Goal: Task Accomplishment & Management: Use online tool/utility

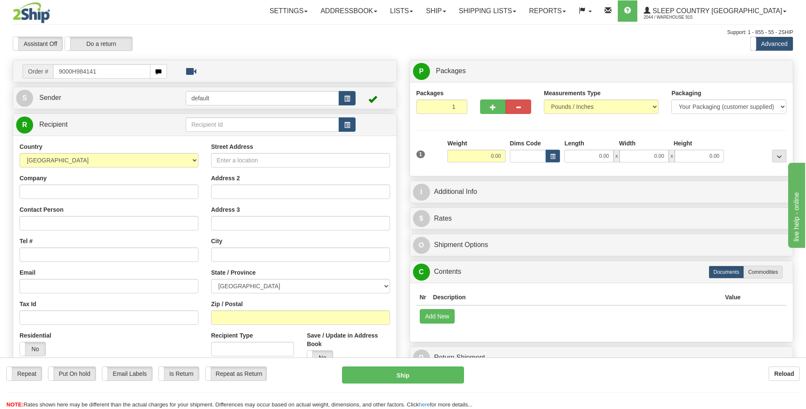
type input "9000H984141"
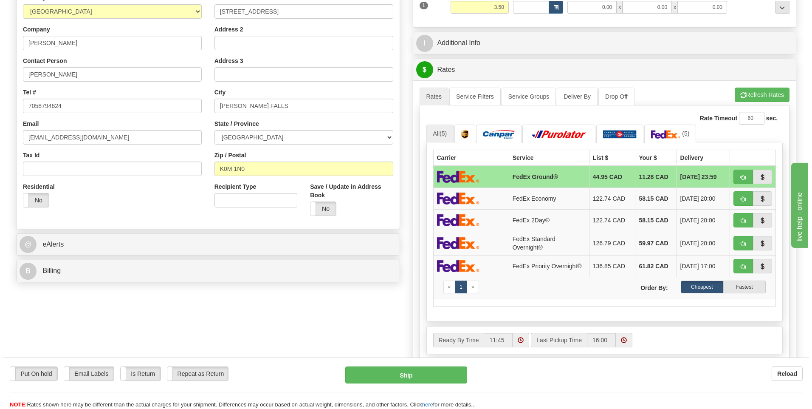
scroll to position [212, 0]
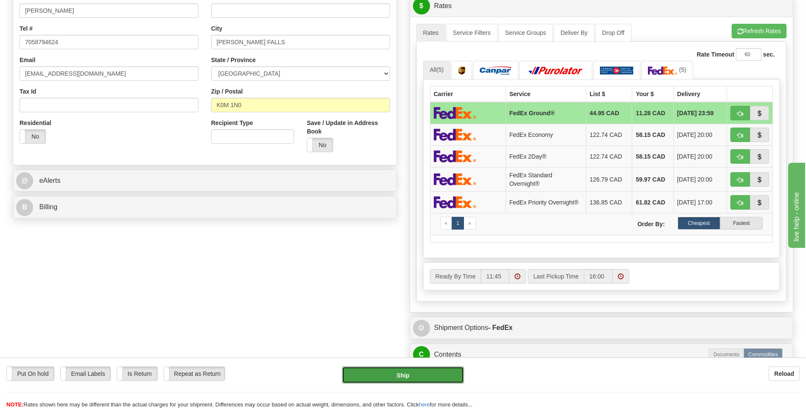
click at [432, 378] on button "Ship" at bounding box center [402, 374] width 121 height 17
type input "92"
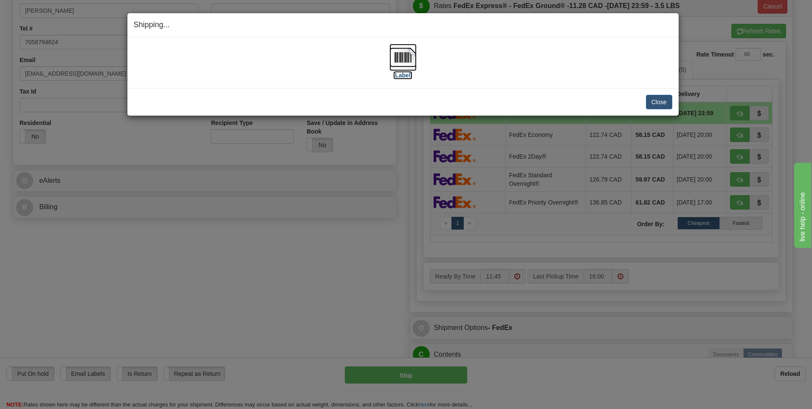
click at [403, 61] on img at bounding box center [402, 57] width 27 height 27
click at [657, 103] on button "Close" at bounding box center [659, 102] width 26 height 14
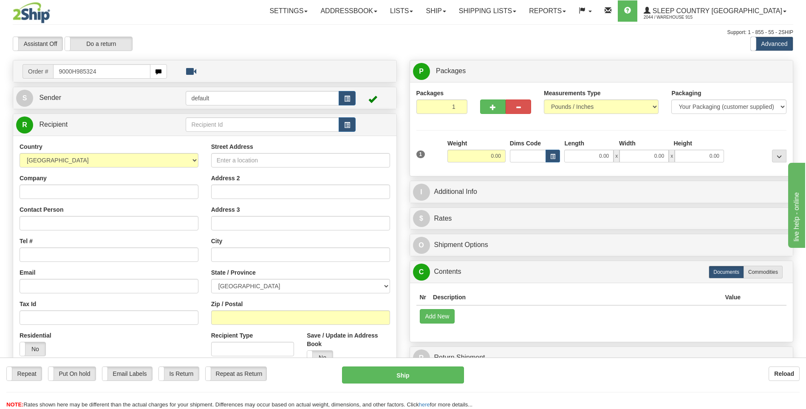
type input "9000H985324"
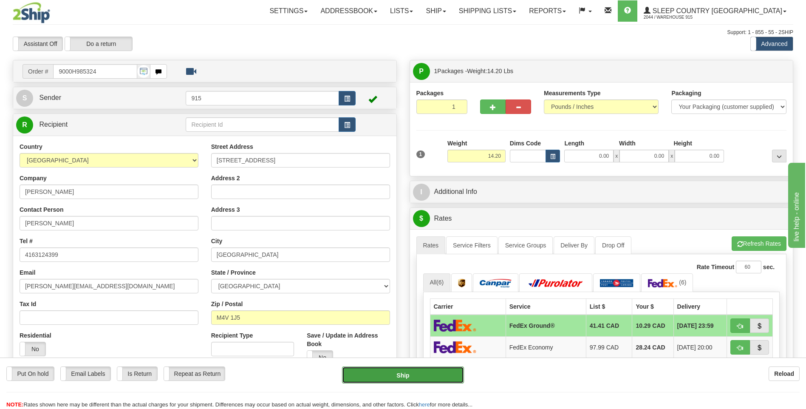
click at [406, 378] on button "Ship" at bounding box center [402, 374] width 121 height 17
type input "92"
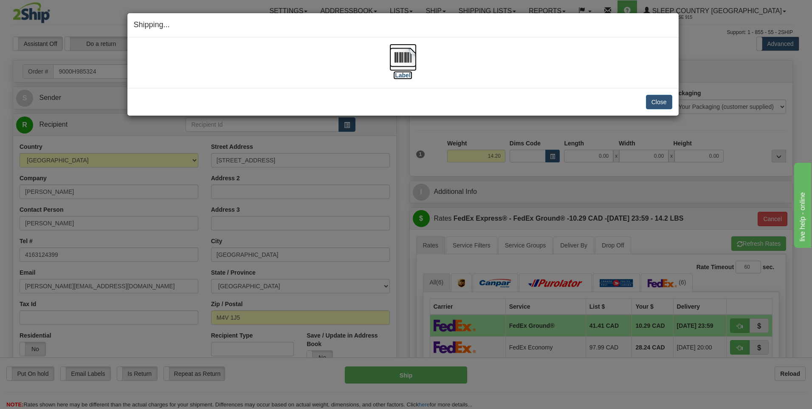
click at [407, 56] on img at bounding box center [402, 57] width 27 height 27
click at [654, 101] on button "Close" at bounding box center [659, 102] width 26 height 14
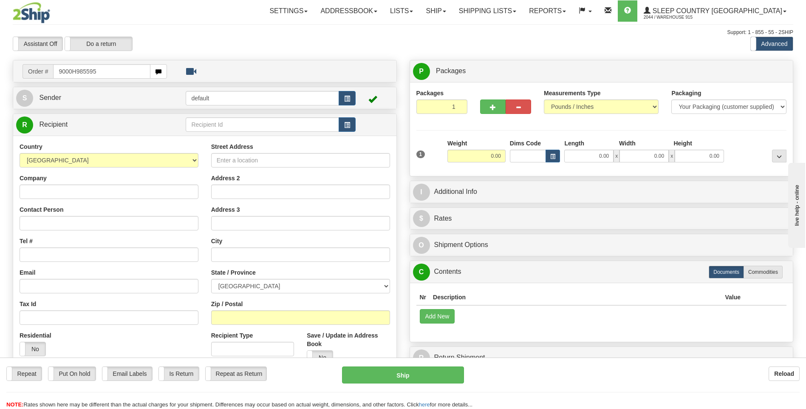
type input "9000H985595"
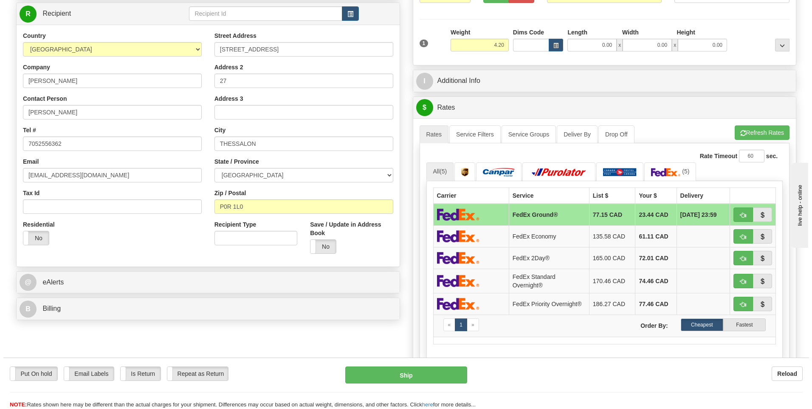
scroll to position [127, 0]
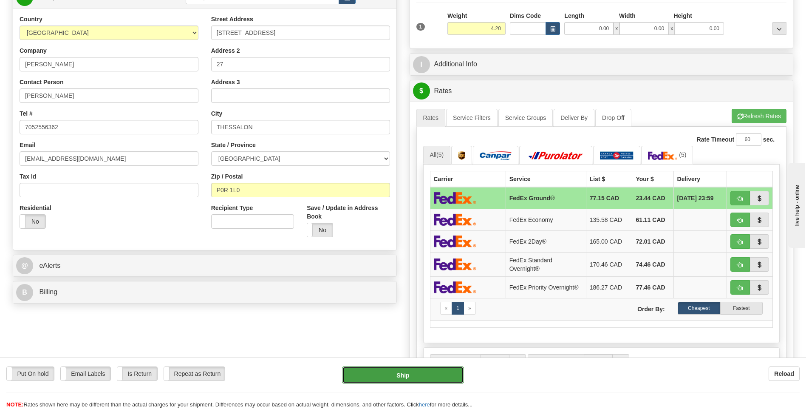
click at [419, 374] on button "Ship" at bounding box center [402, 374] width 121 height 17
type input "92"
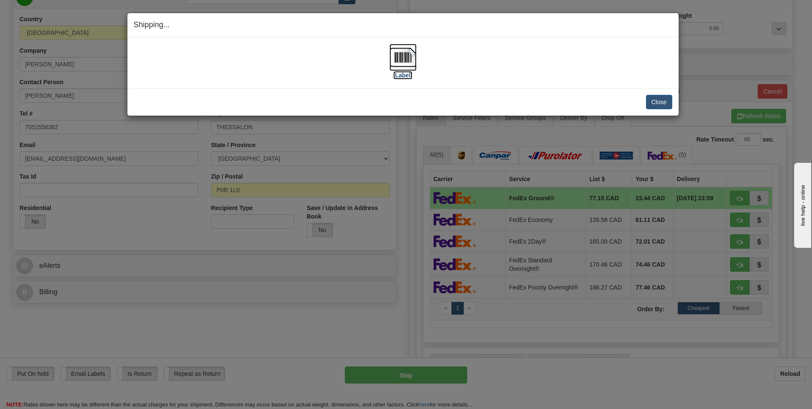
click at [405, 59] on img at bounding box center [402, 57] width 27 height 27
click at [657, 101] on button "Close" at bounding box center [659, 102] width 26 height 14
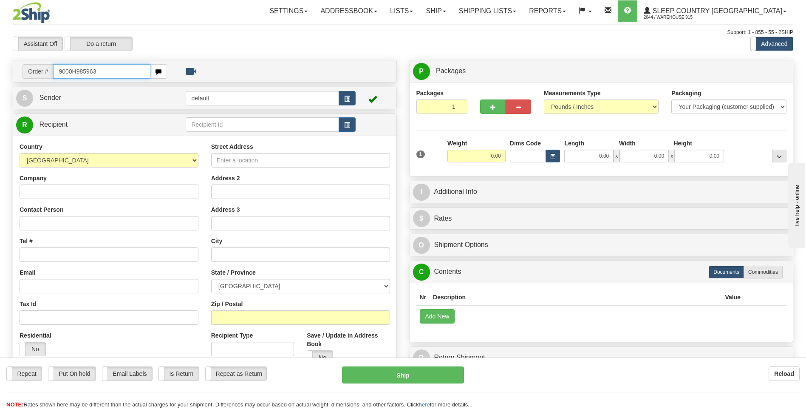
type input "9000H985963"
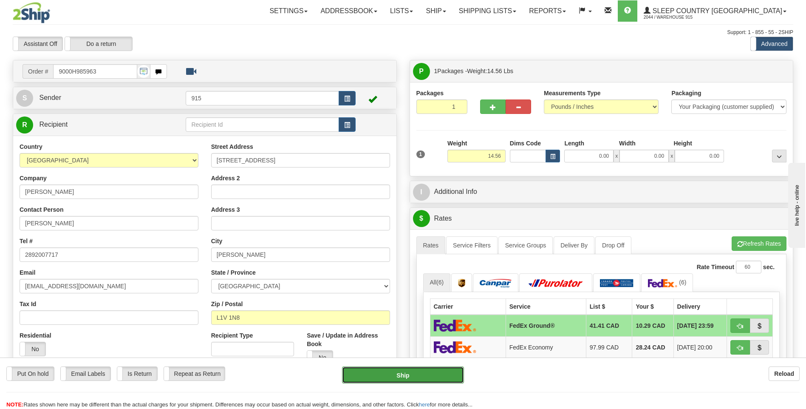
click at [367, 372] on button "Ship" at bounding box center [402, 374] width 121 height 17
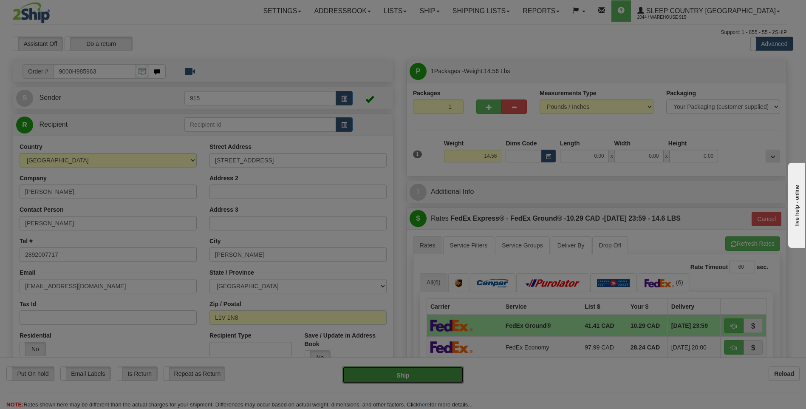
type input "92"
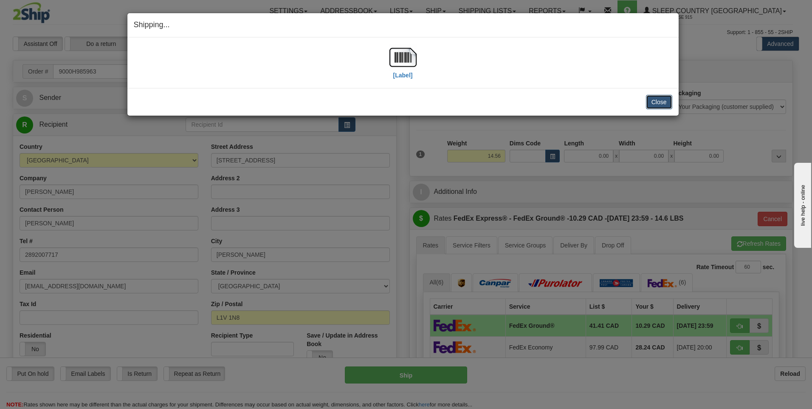
click at [662, 101] on button "Close" at bounding box center [659, 102] width 26 height 14
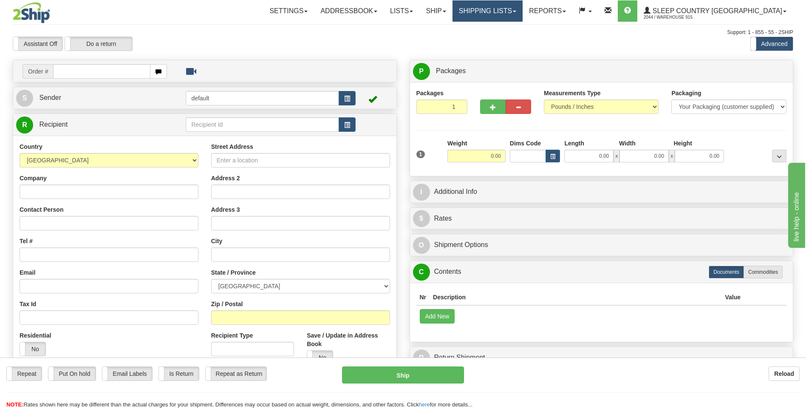
click at [510, 16] on link "Shipping lists" at bounding box center [487, 10] width 70 height 21
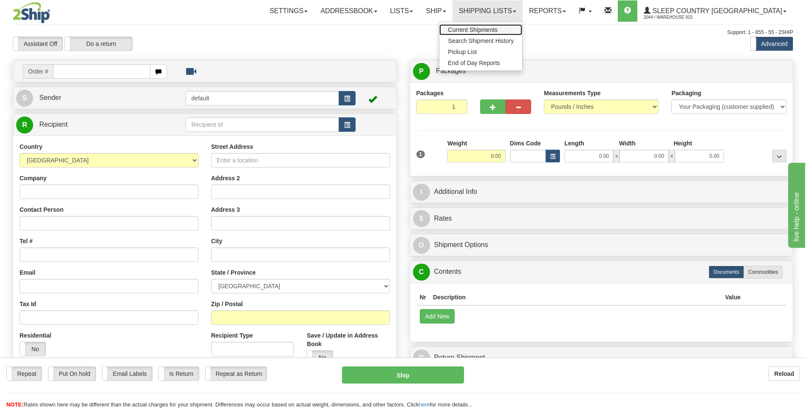
click at [497, 31] on span "Current Shipments" at bounding box center [473, 29] width 50 height 7
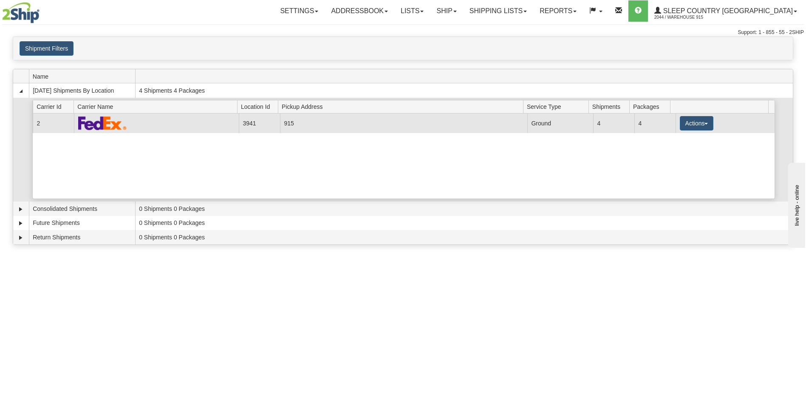
click at [351, 128] on td "915" at bounding box center [403, 122] width 247 height 19
click at [688, 122] on button "Actions" at bounding box center [697, 123] width 34 height 14
click at [671, 140] on span "Details" at bounding box center [664, 139] width 23 height 6
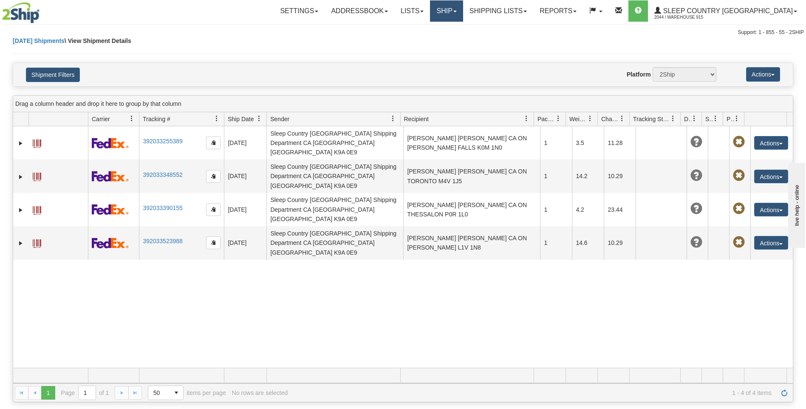
click at [463, 8] on link "Ship" at bounding box center [446, 10] width 33 height 21
click at [426, 31] on span "Ship Screen" at bounding box center [410, 29] width 32 height 7
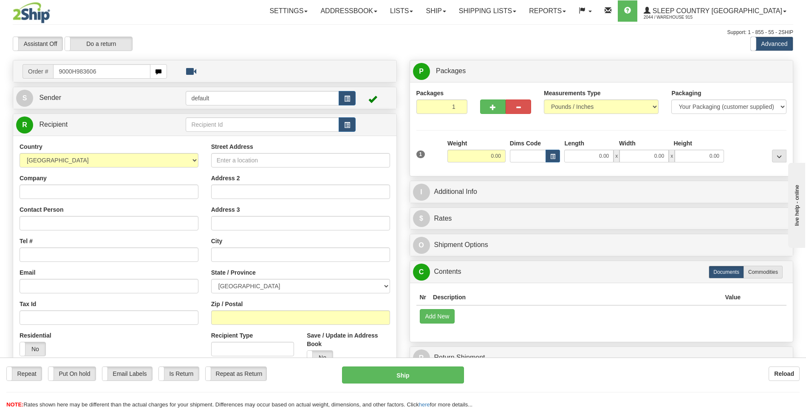
type input "9000H983606"
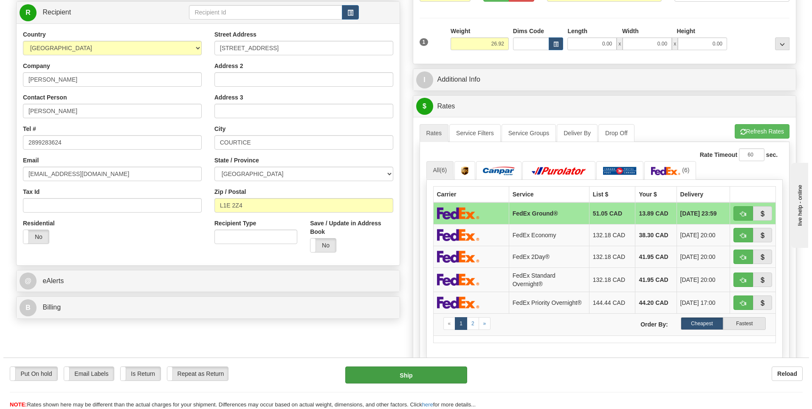
scroll to position [127, 0]
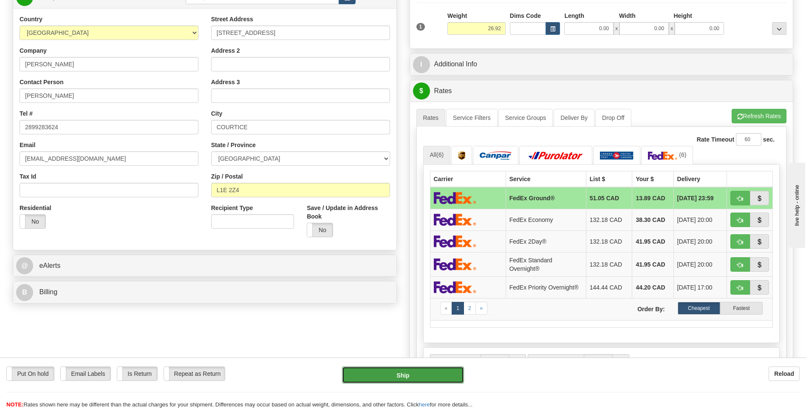
click at [395, 372] on button "Ship" at bounding box center [402, 374] width 121 height 17
type input "92"
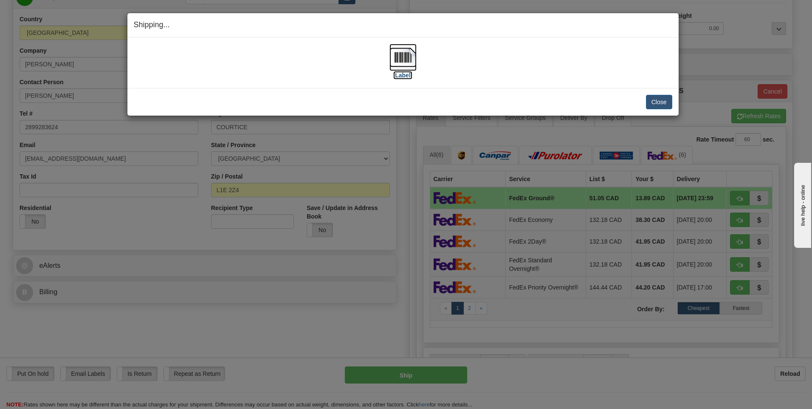
click at [406, 61] on img at bounding box center [402, 57] width 27 height 27
click at [657, 102] on button "Close" at bounding box center [659, 102] width 26 height 14
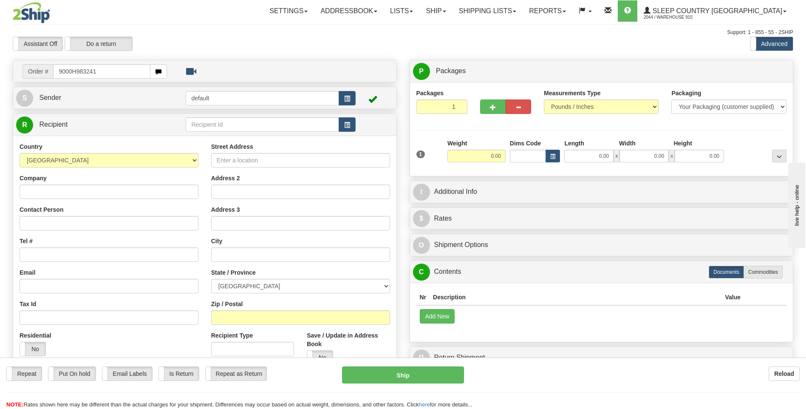
type input "9000H983241"
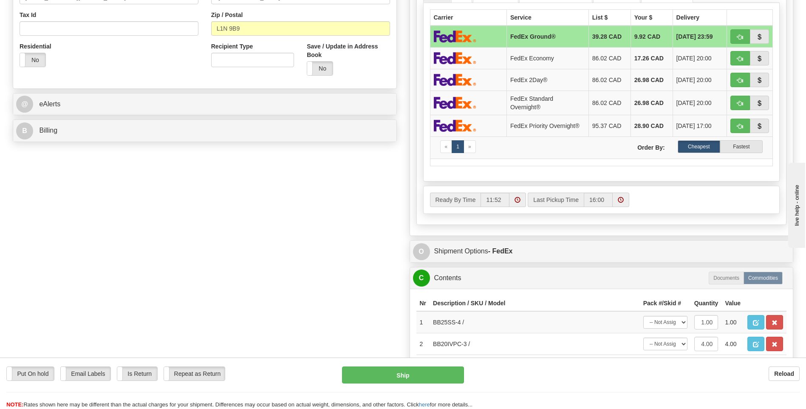
scroll to position [340, 0]
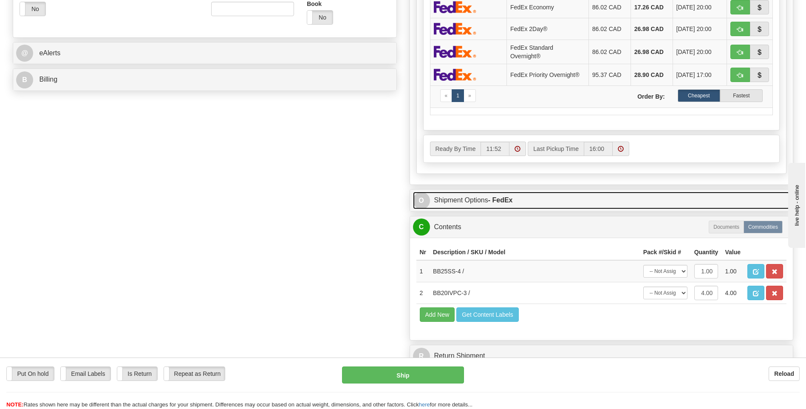
click at [492, 198] on strong "- FedEx" at bounding box center [500, 199] width 25 height 7
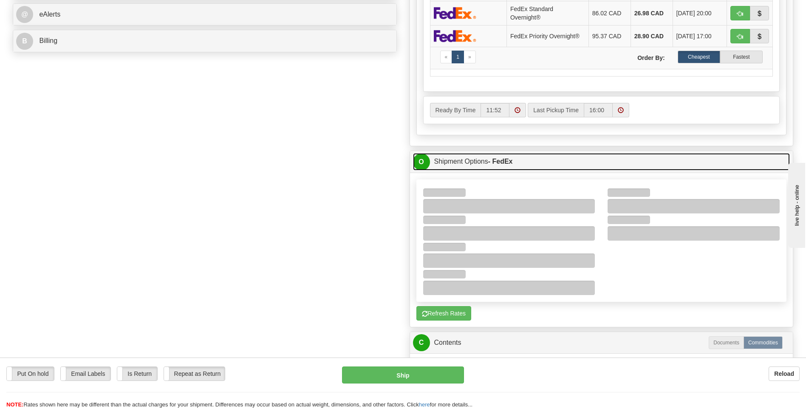
scroll to position [382, 0]
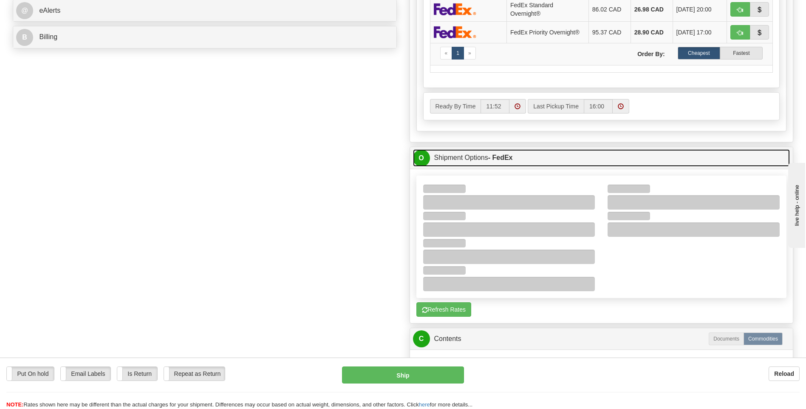
click at [471, 158] on link "O Shipment Options - FedEx" at bounding box center [601, 157] width 377 height 17
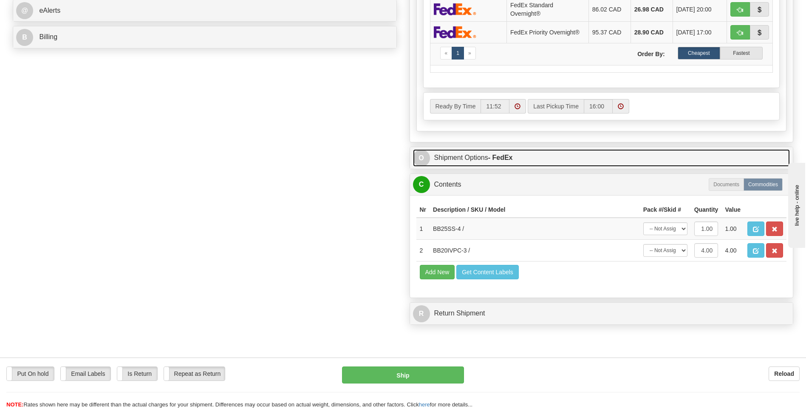
click at [471, 158] on link "O Shipment Options - FedEx" at bounding box center [601, 157] width 377 height 17
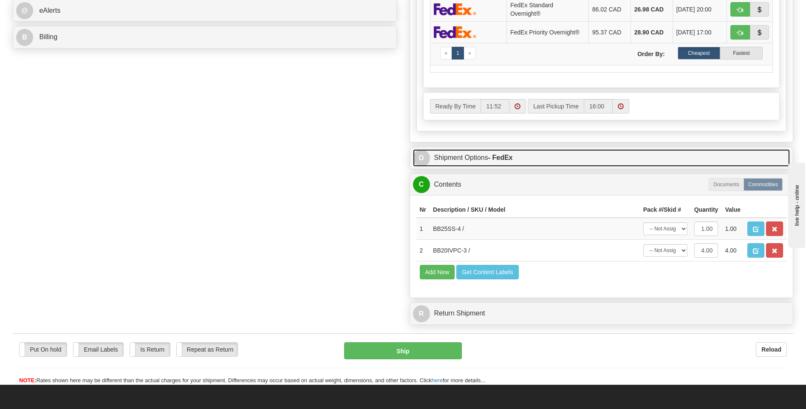
click at [471, 158] on link "O Shipment Options - FedEx" at bounding box center [601, 157] width 377 height 17
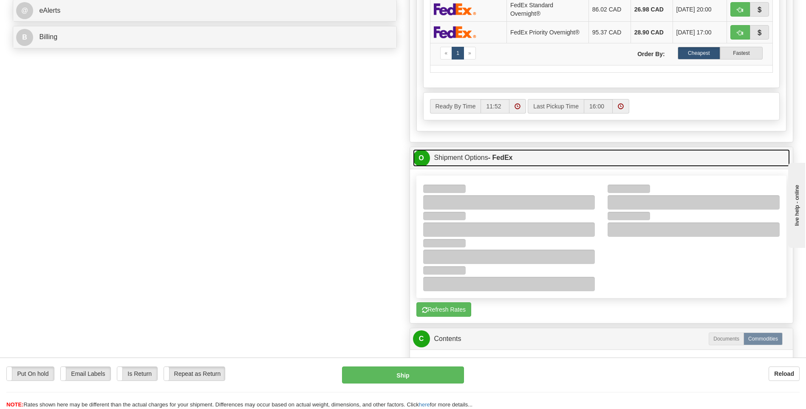
click at [481, 152] on link "O Shipment Options - FedEx" at bounding box center [601, 157] width 377 height 17
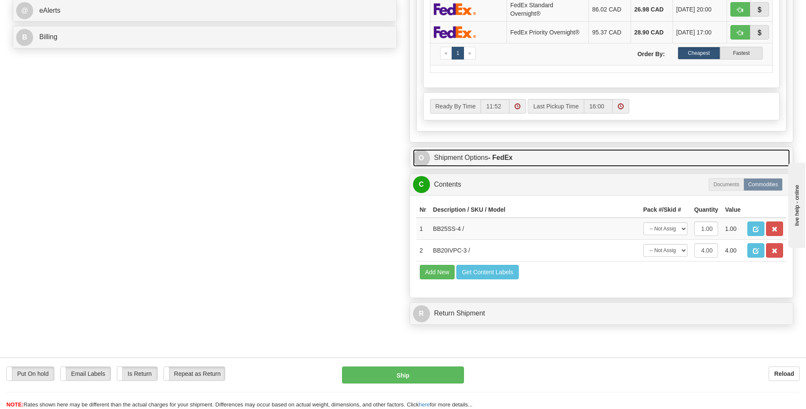
click at [503, 156] on strong "- FedEx" at bounding box center [500, 157] width 25 height 7
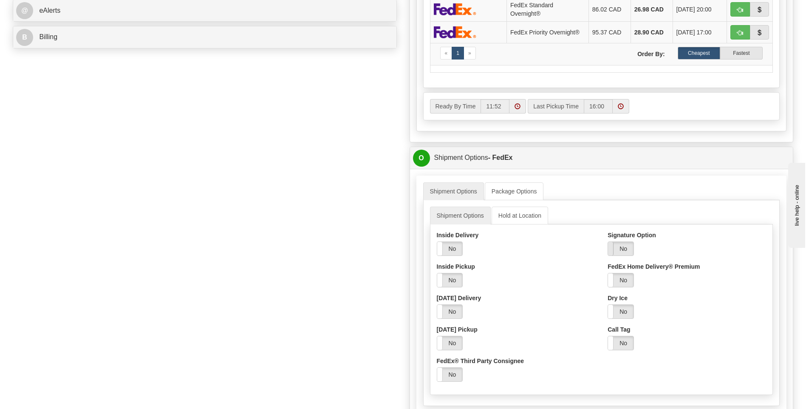
click at [613, 247] on span at bounding box center [607, 249] width 11 height 14
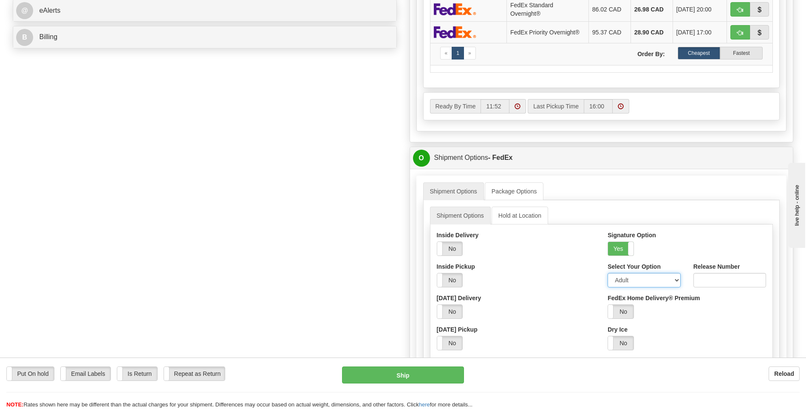
click at [675, 280] on select "Adult Direct Indirect No Signature Required Service Default" at bounding box center [643, 280] width 73 height 14
select select "2"
click at [607, 273] on select "Adult Direct Indirect No Signature Required Service Default" at bounding box center [643, 280] width 73 height 14
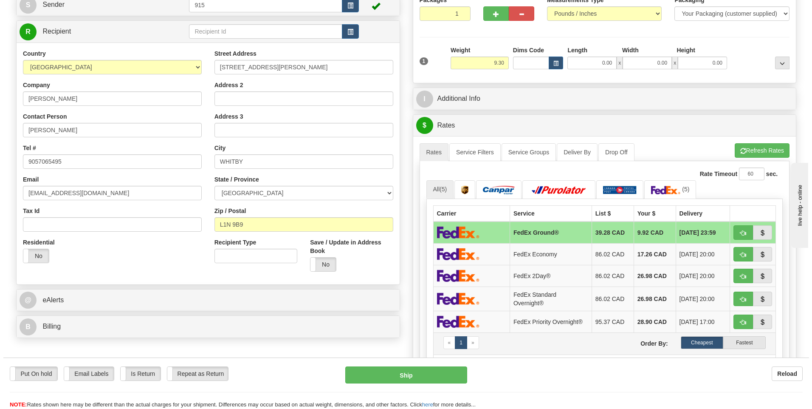
scroll to position [0, 0]
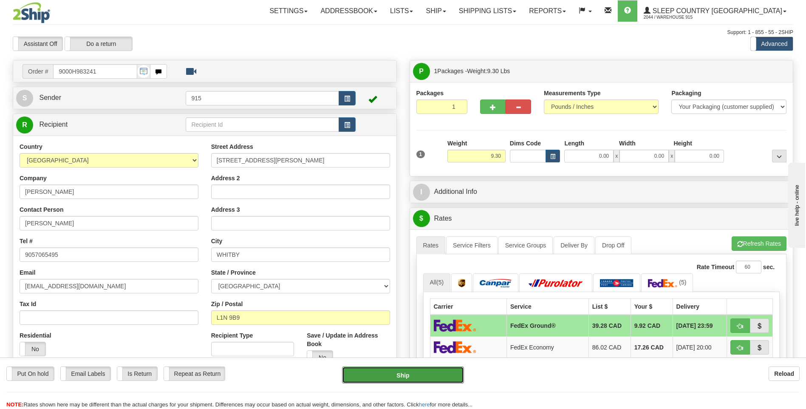
click at [432, 373] on button "Ship" at bounding box center [402, 374] width 121 height 17
type input "92"
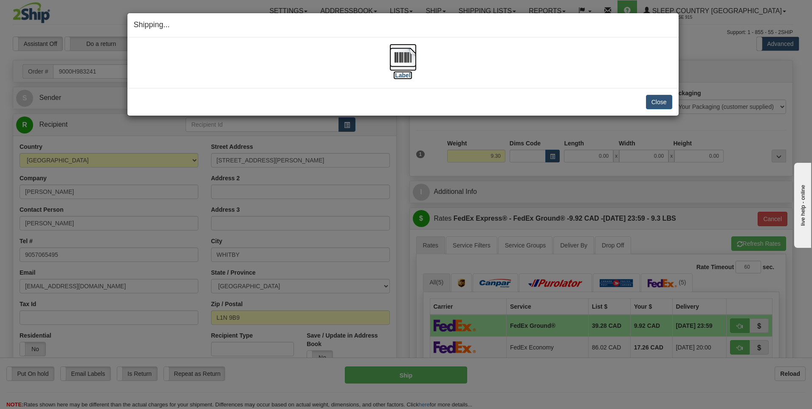
click at [397, 62] on img at bounding box center [402, 57] width 27 height 27
click at [659, 101] on button "Close" at bounding box center [659, 102] width 26 height 14
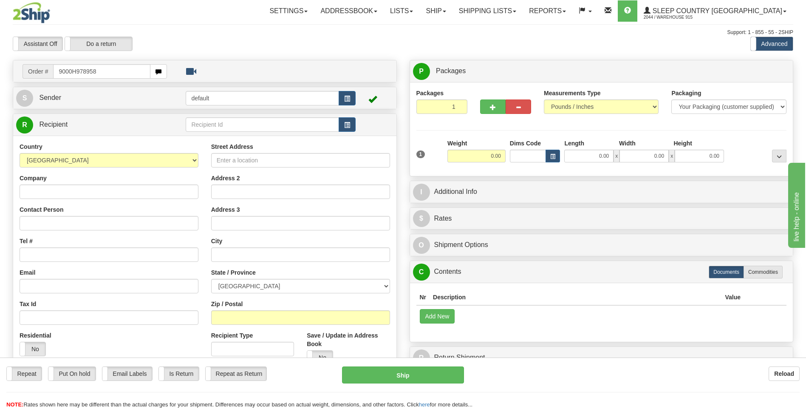
type input "9000H978958"
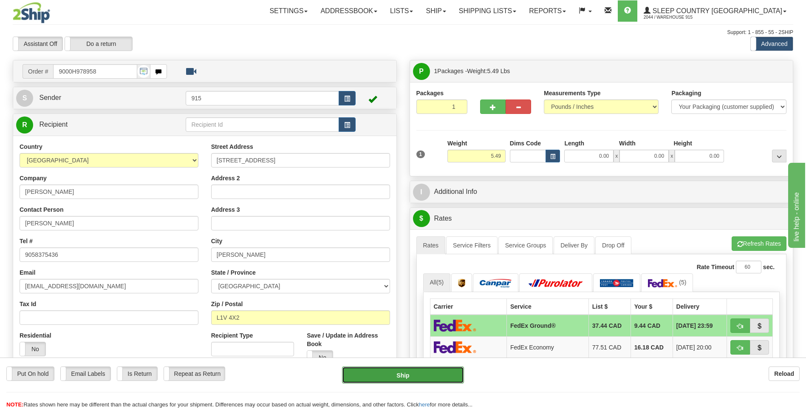
click at [391, 378] on button "Ship" at bounding box center [402, 374] width 121 height 17
type input "92"
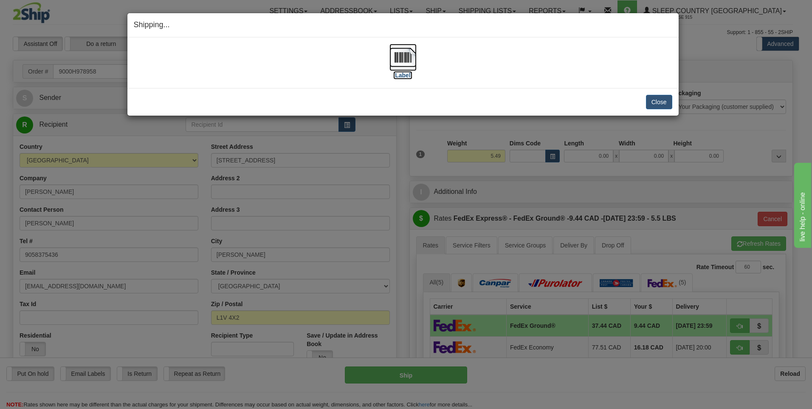
click at [409, 58] on img at bounding box center [402, 57] width 27 height 27
click at [656, 103] on button "Close" at bounding box center [659, 102] width 26 height 14
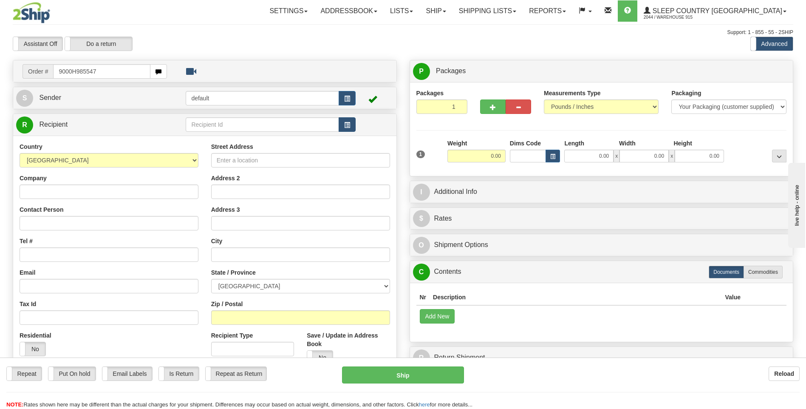
type input "9000H985547"
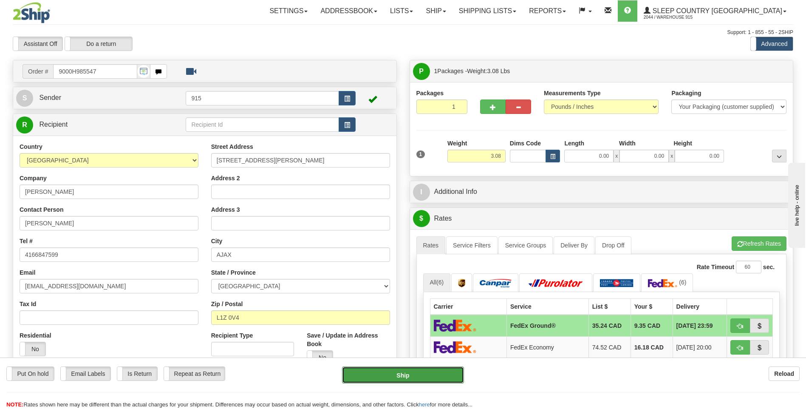
click at [395, 380] on button "Ship" at bounding box center [402, 374] width 121 height 17
type input "92"
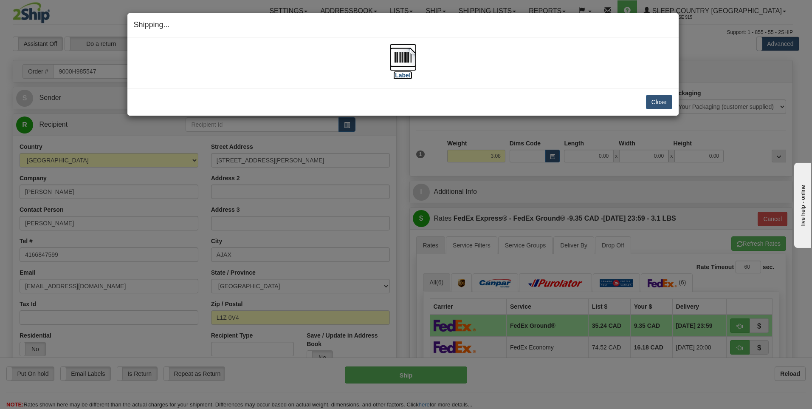
click at [402, 55] on img at bounding box center [402, 57] width 27 height 27
click at [401, 54] on img at bounding box center [402, 57] width 27 height 27
drag, startPoint x: 652, startPoint y: 102, endPoint x: 650, endPoint y: 98, distance: 4.4
click at [650, 98] on button "Close" at bounding box center [659, 102] width 26 height 14
click at [663, 102] on button "Close" at bounding box center [659, 102] width 26 height 14
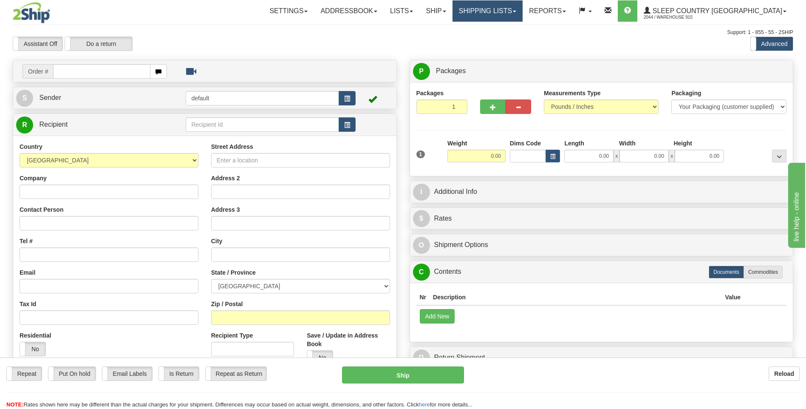
click at [495, 11] on link "Shipping lists" at bounding box center [487, 10] width 70 height 21
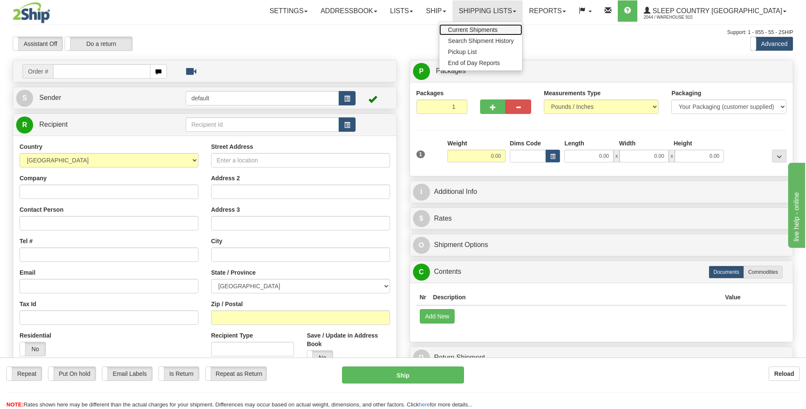
click at [495, 28] on span "Current Shipments" at bounding box center [473, 29] width 50 height 7
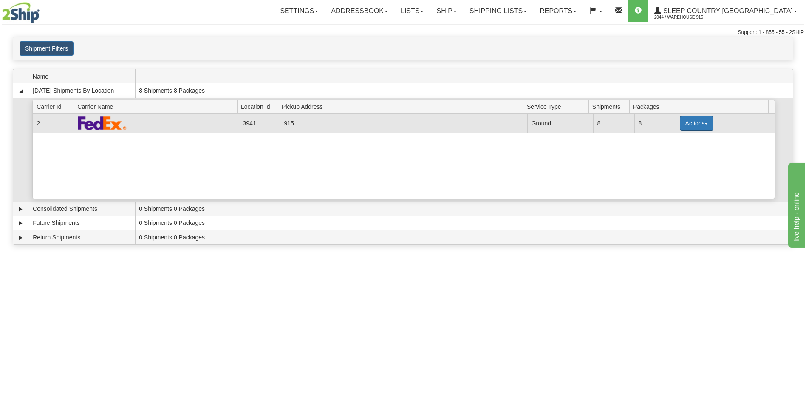
click at [700, 120] on button "Actions" at bounding box center [697, 123] width 34 height 14
click at [665, 142] on span "Details" at bounding box center [664, 139] width 23 height 6
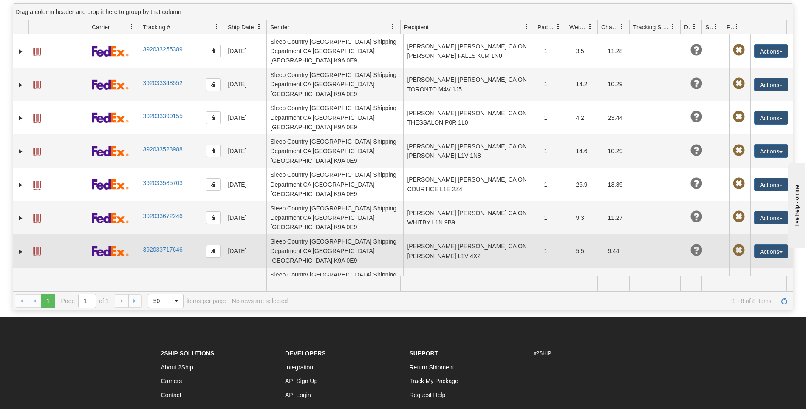
scroll to position [91, 0]
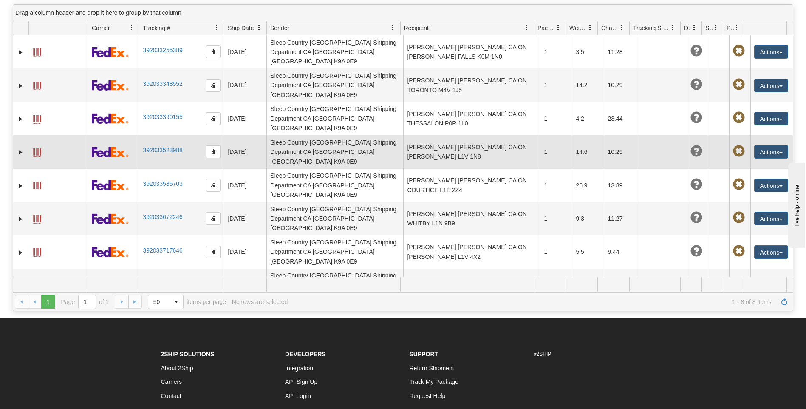
click at [399, 135] on td "Sleep Country Canada Shipping Department CA ON Cobourg K9A 0E9" at bounding box center [334, 151] width 137 height 33
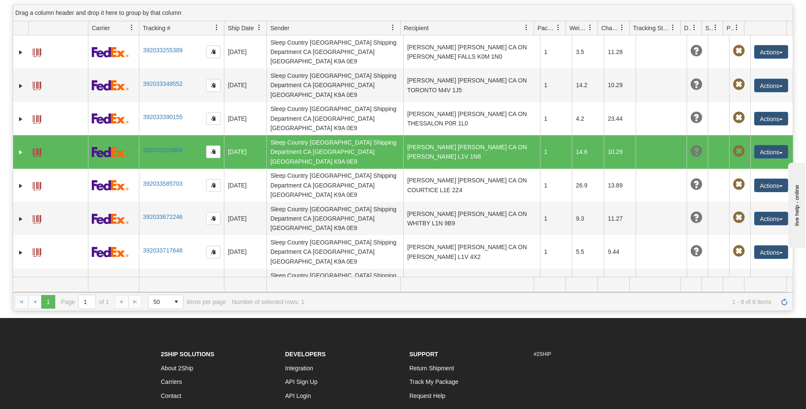
click at [399, 135] on td "Sleep Country Canada Shipping Department CA ON Cobourg K9A 0E9" at bounding box center [334, 151] width 137 height 33
click at [35, 148] on span at bounding box center [37, 152] width 8 height 8
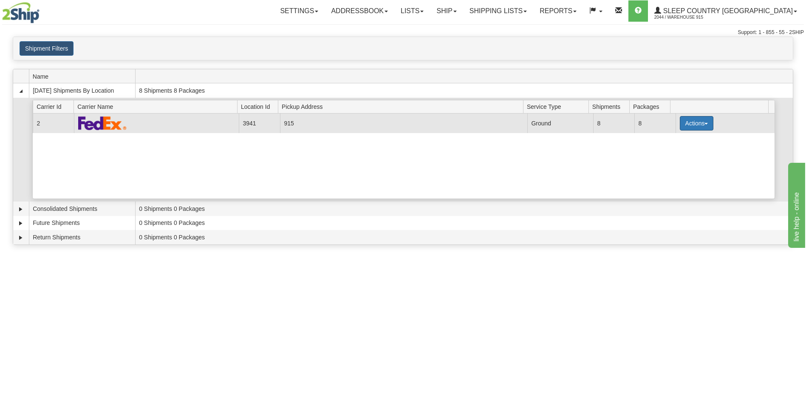
click at [697, 124] on button "Actions" at bounding box center [697, 123] width 34 height 14
click at [662, 149] on span "Close" at bounding box center [663, 150] width 20 height 6
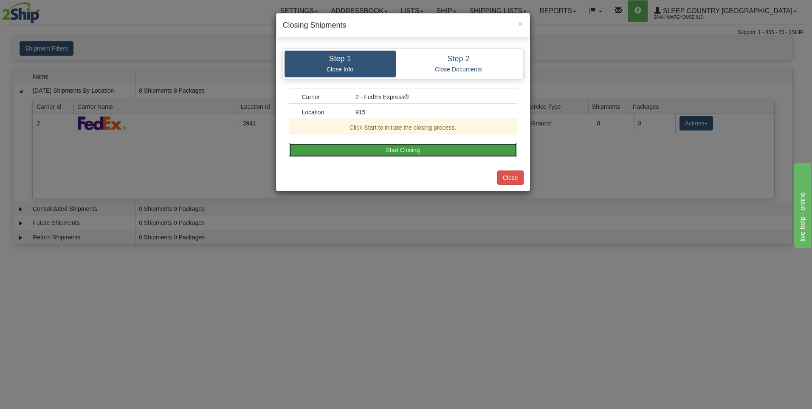
click at [402, 149] on button "Start Closing" at bounding box center [403, 150] width 228 height 14
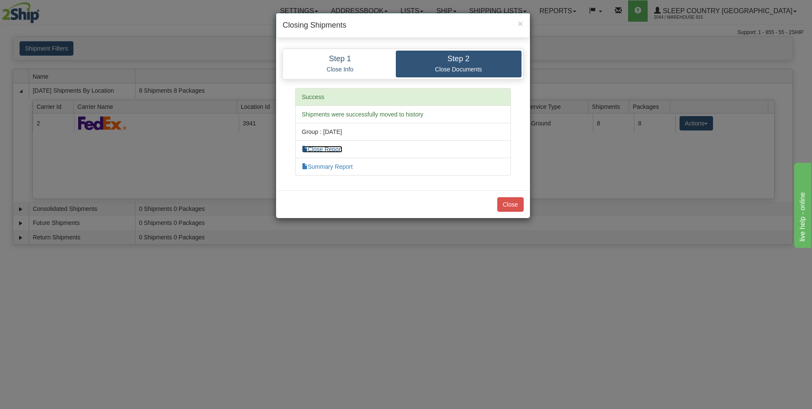
click at [331, 149] on link "Close Report" at bounding box center [322, 149] width 41 height 7
click at [507, 202] on button "Close" at bounding box center [510, 204] width 26 height 14
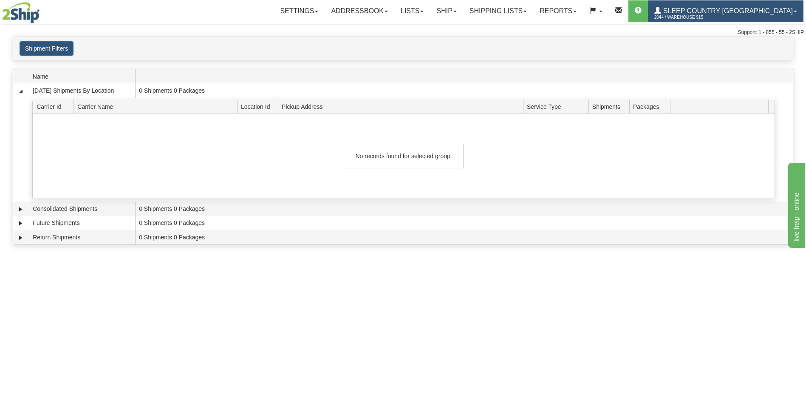
click at [748, 6] on link "Sleep Country [GEOGRAPHIC_DATA] 2044 / Warehouse 915" at bounding box center [725, 10] width 155 height 21
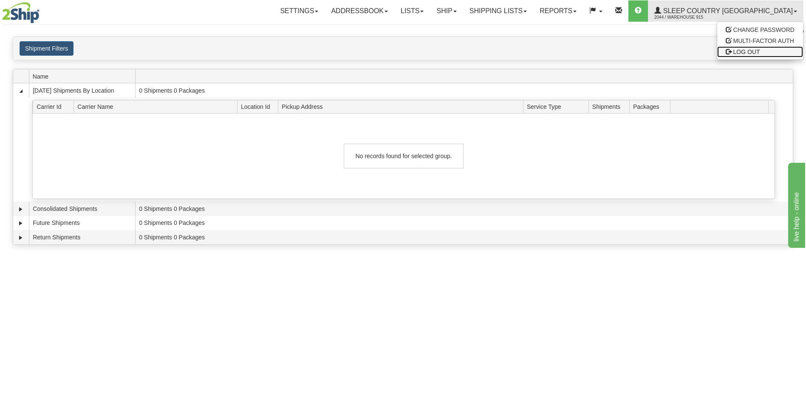
click at [731, 49] on link "LOG OUT" at bounding box center [760, 51] width 86 height 11
